Goal: Information Seeking & Learning: Learn about a topic

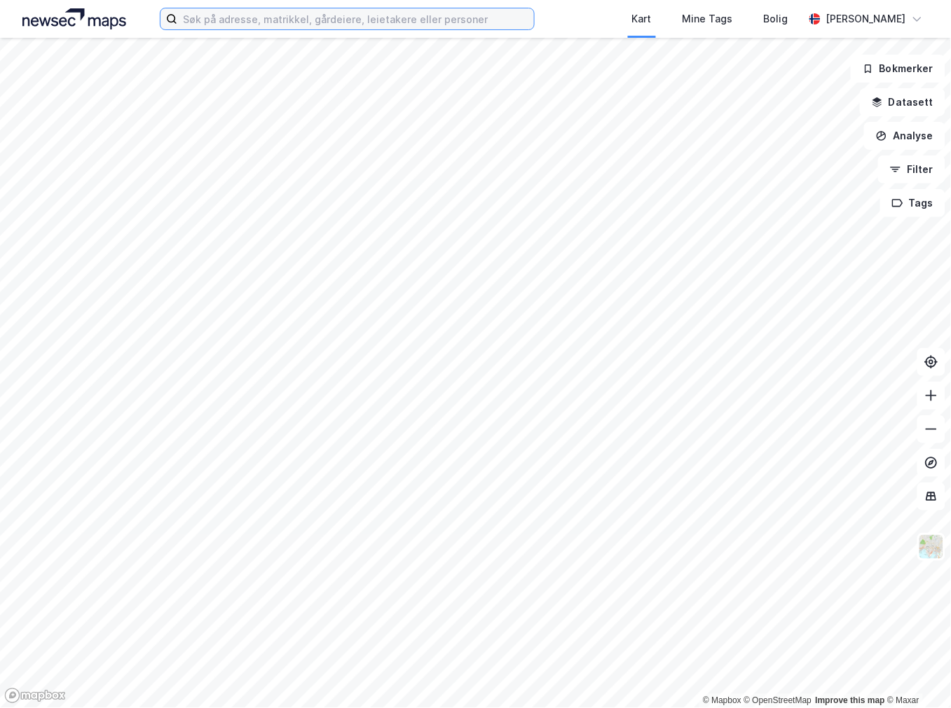
click at [250, 21] on input at bounding box center [355, 18] width 357 height 21
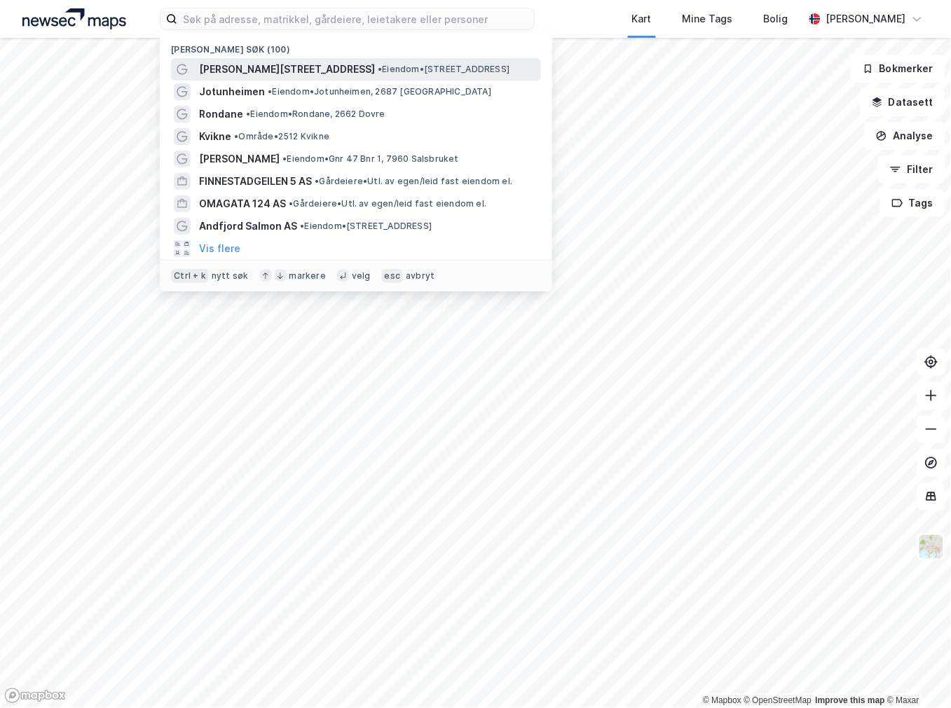
click at [267, 67] on span "[PERSON_NAME][STREET_ADDRESS]" at bounding box center [287, 69] width 176 height 17
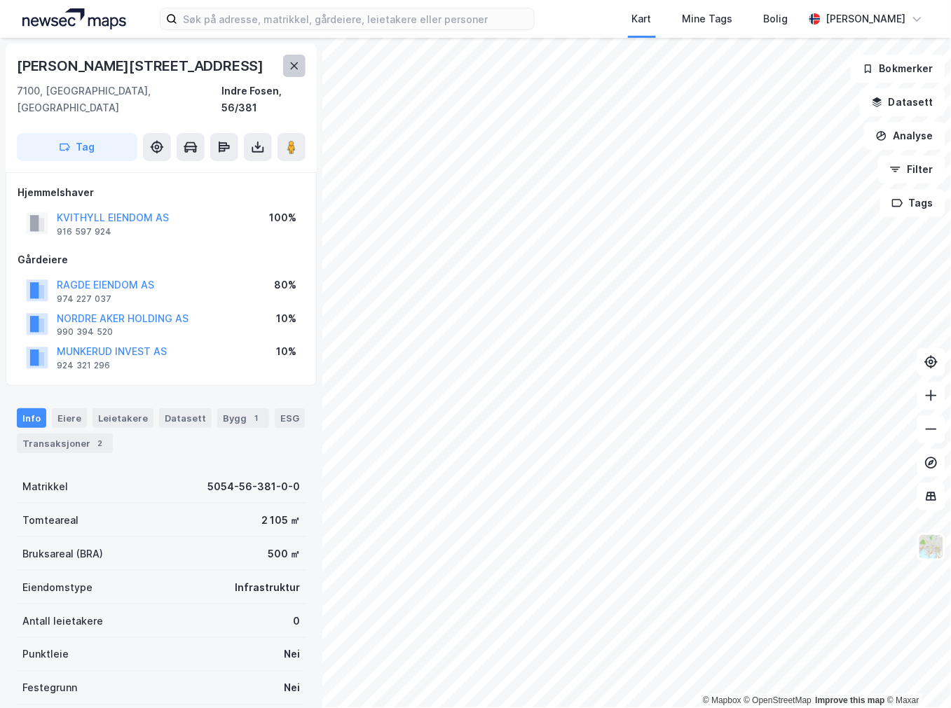
click at [296, 63] on icon at bounding box center [294, 65] width 11 height 11
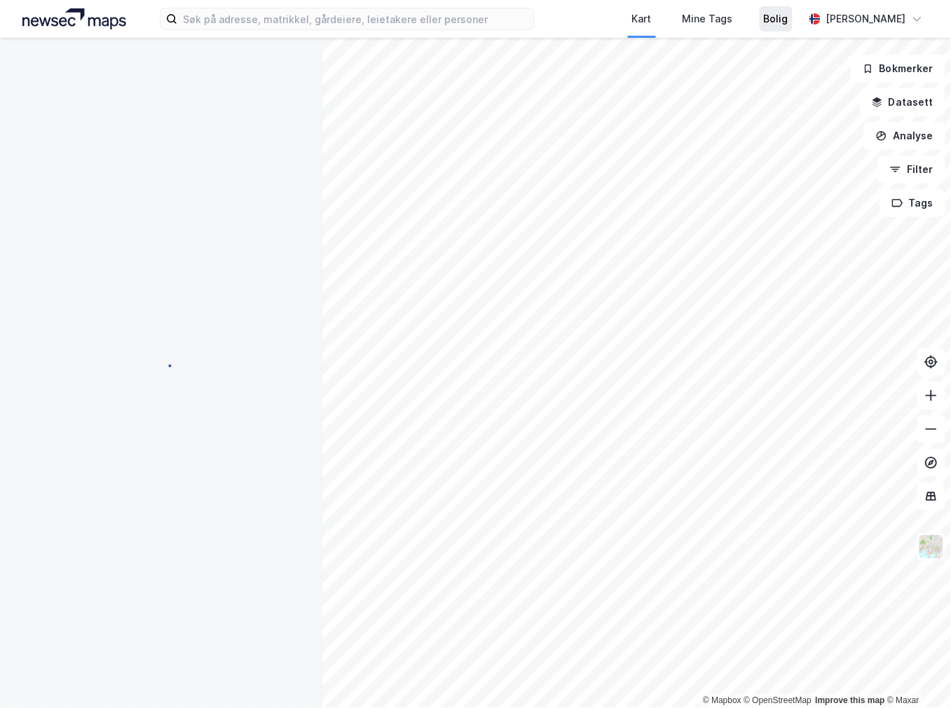
scroll to position [2, 0]
